Goal: Task Accomplishment & Management: Complete application form

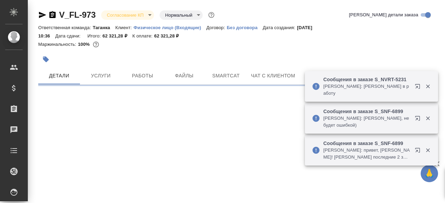
select select "RU"
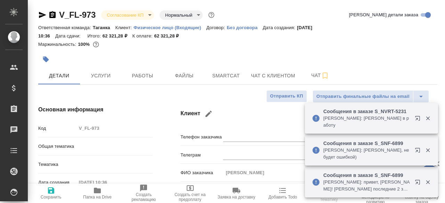
type textarea "x"
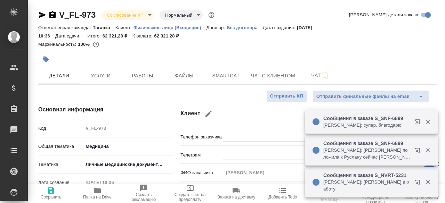
click at [296, 45] on div "Маржинальность: 100%" at bounding box center [237, 44] width 399 height 9
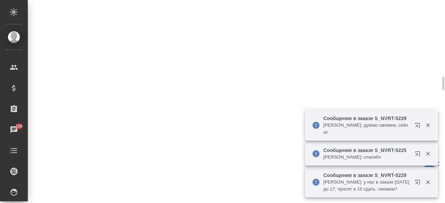
scroll to position [250, 0]
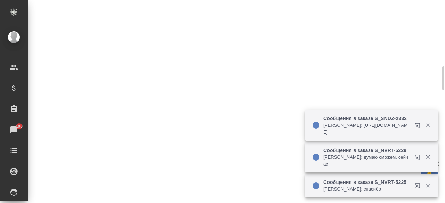
select select "RU"
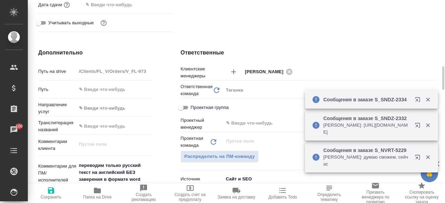
type textarea "x"
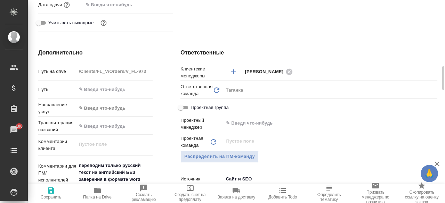
type textarea "x"
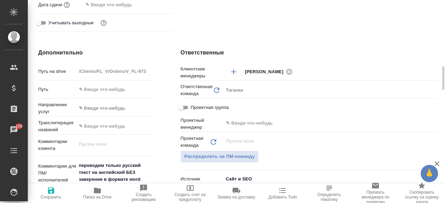
type textarea "x"
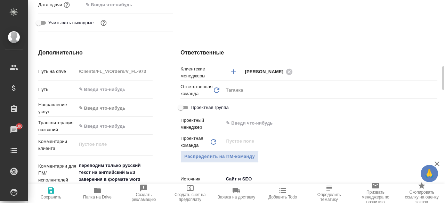
type textarea "x"
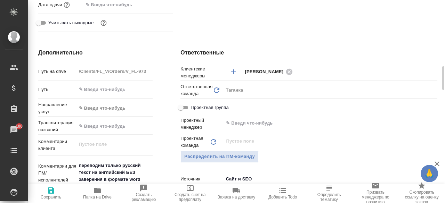
type textarea "x"
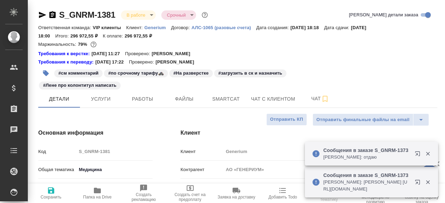
select select "RU"
